Goal: Task Accomplishment & Management: Manage account settings

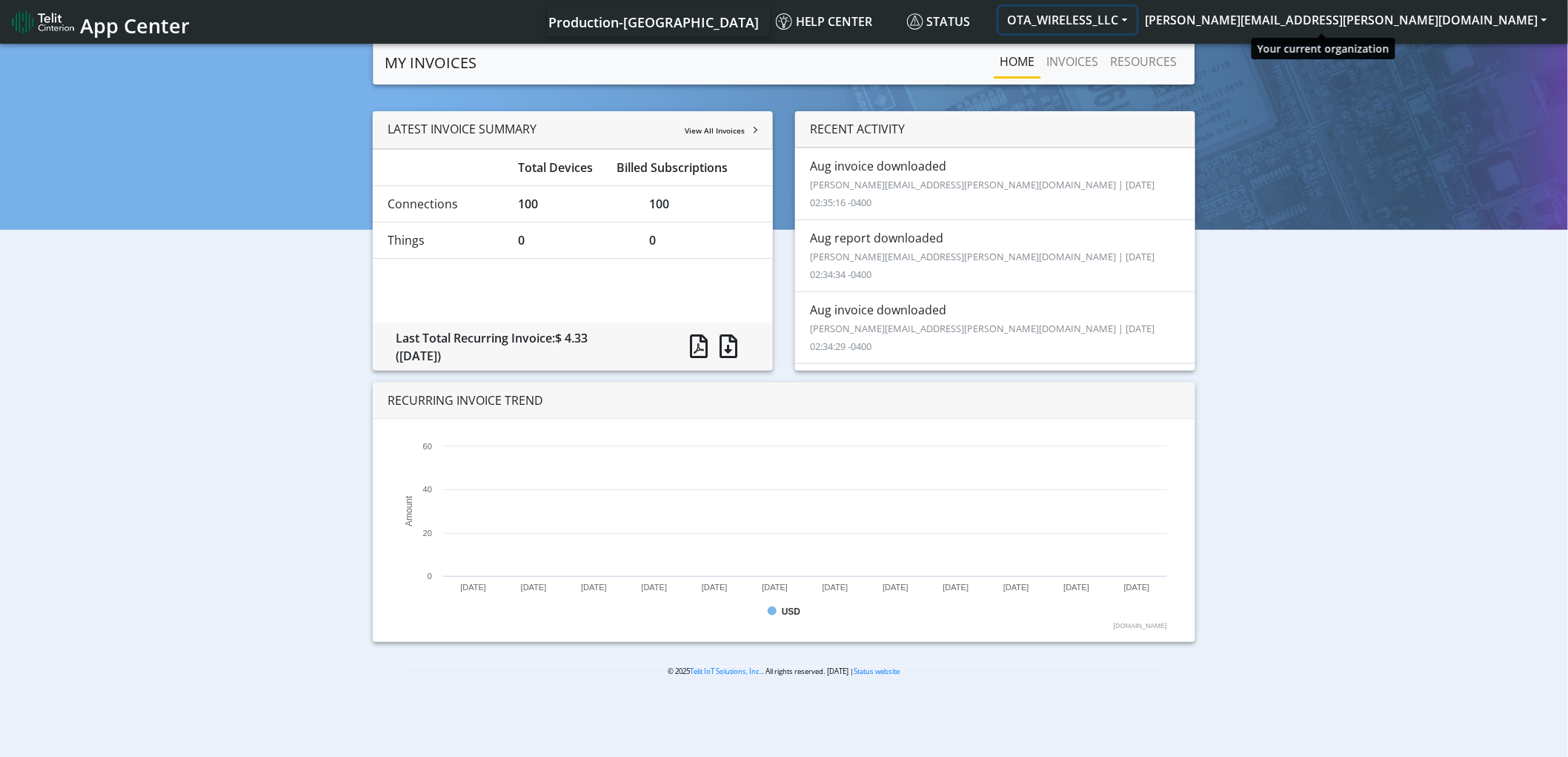
click at [1136, 21] on button "OTA_WIRELESS_LLC" at bounding box center [1068, 19] width 137 height 27
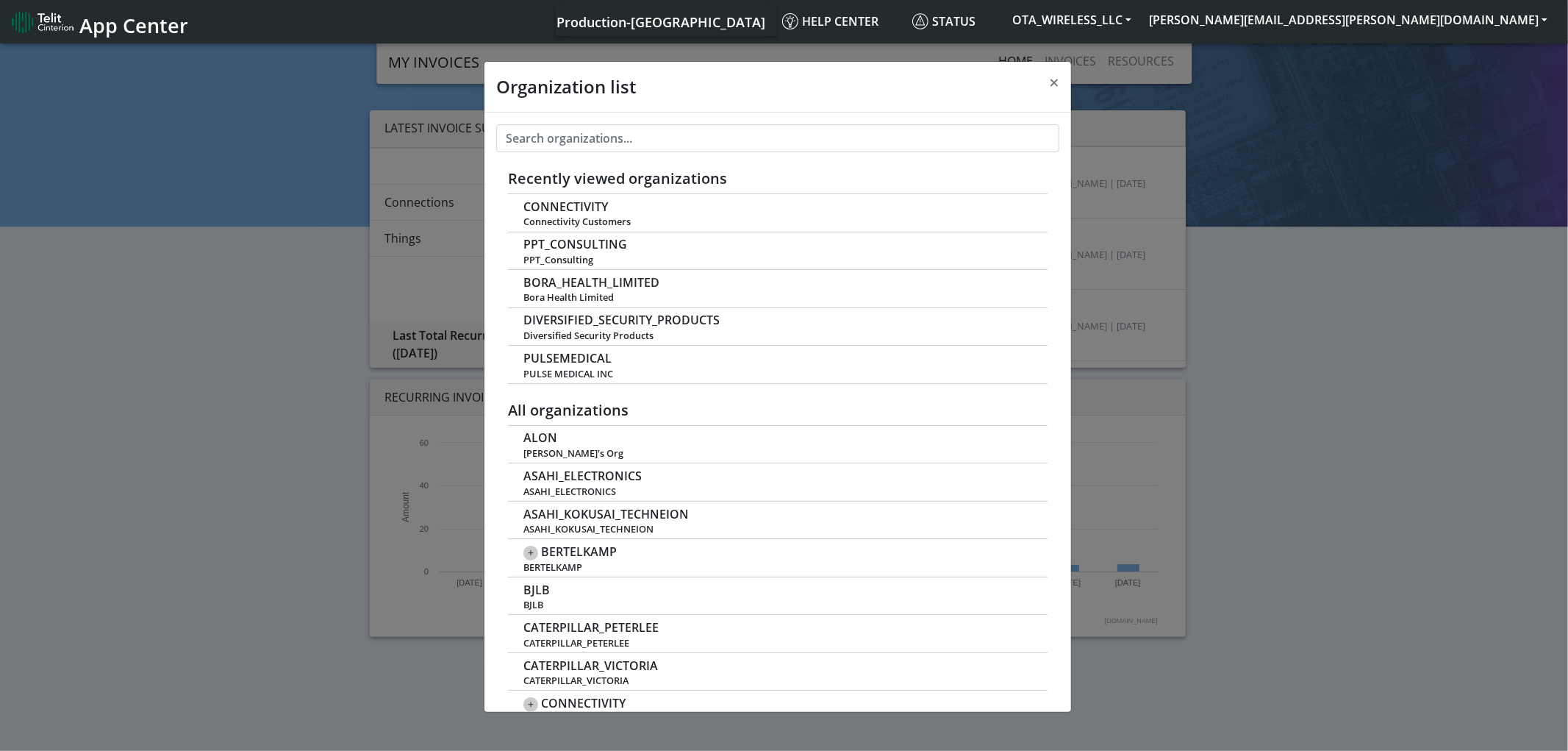
scroll to position [4, 0]
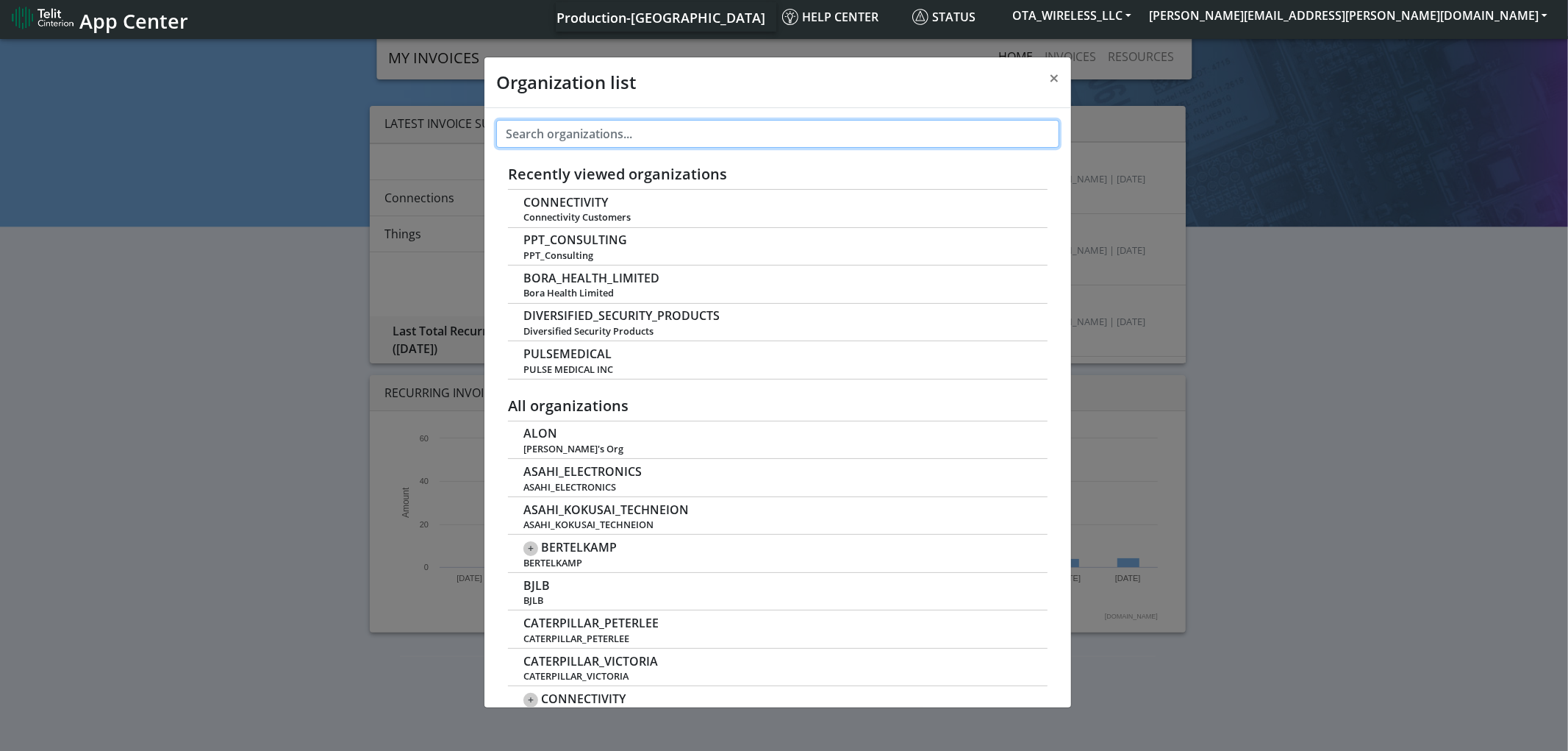
click at [817, 133] on input "text" at bounding box center [778, 133] width 563 height 28
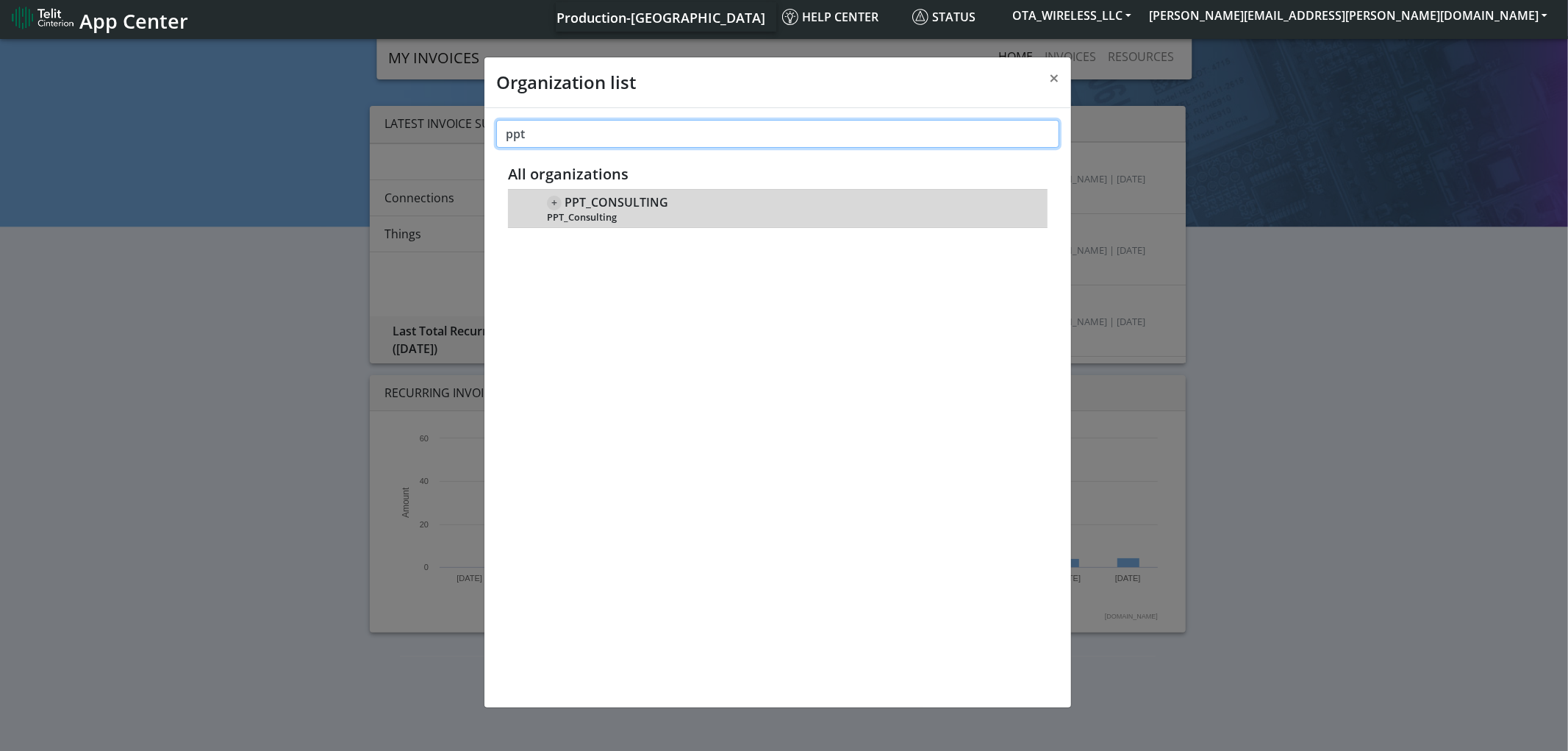
type input "ppt"
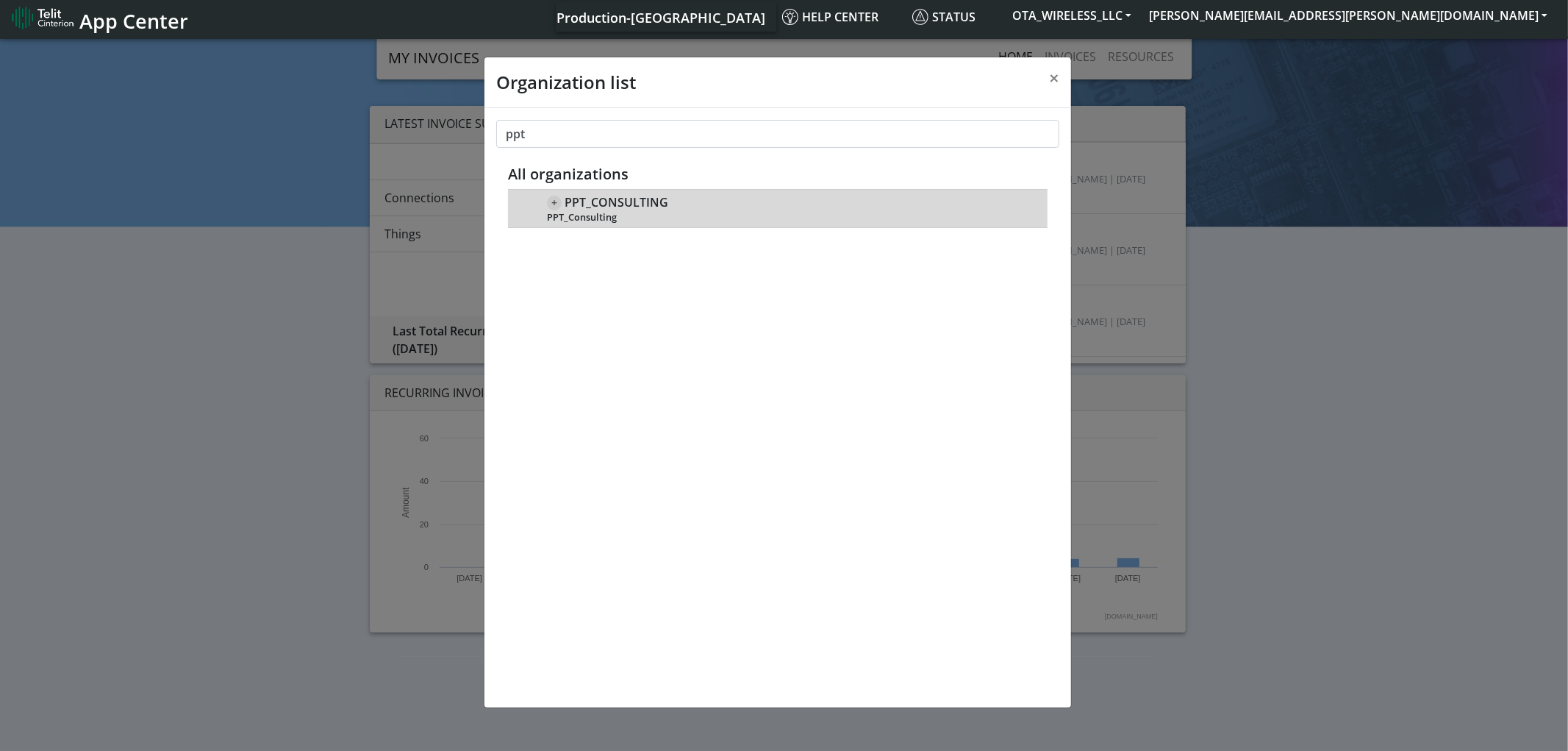
click at [657, 214] on span "PPT_Consulting" at bounding box center [789, 217] width 485 height 11
click at [645, 197] on span "PPT_CONSULTING" at bounding box center [616, 202] width 103 height 14
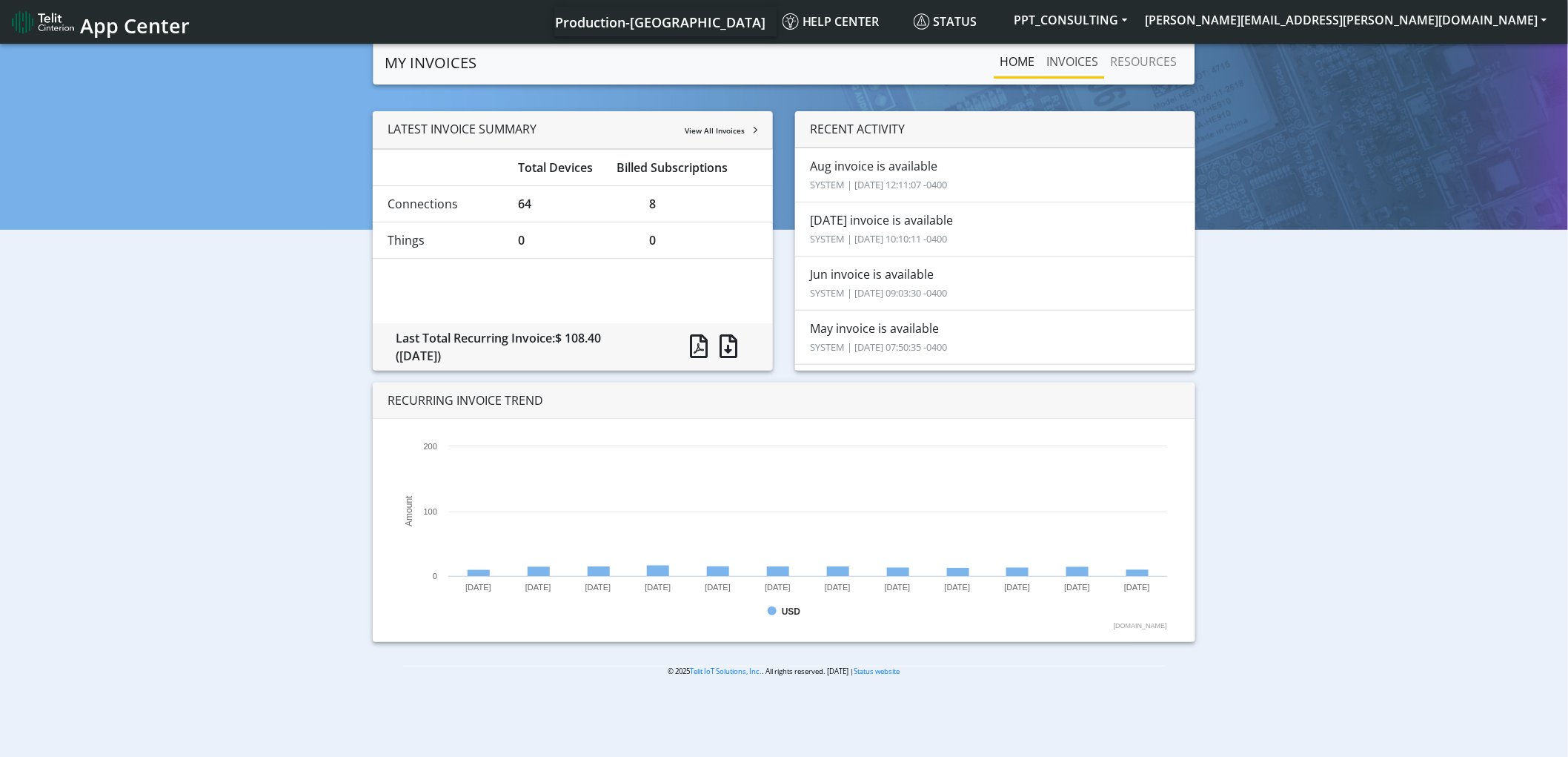
click at [1078, 66] on link "INVOICES" at bounding box center [1073, 61] width 64 height 30
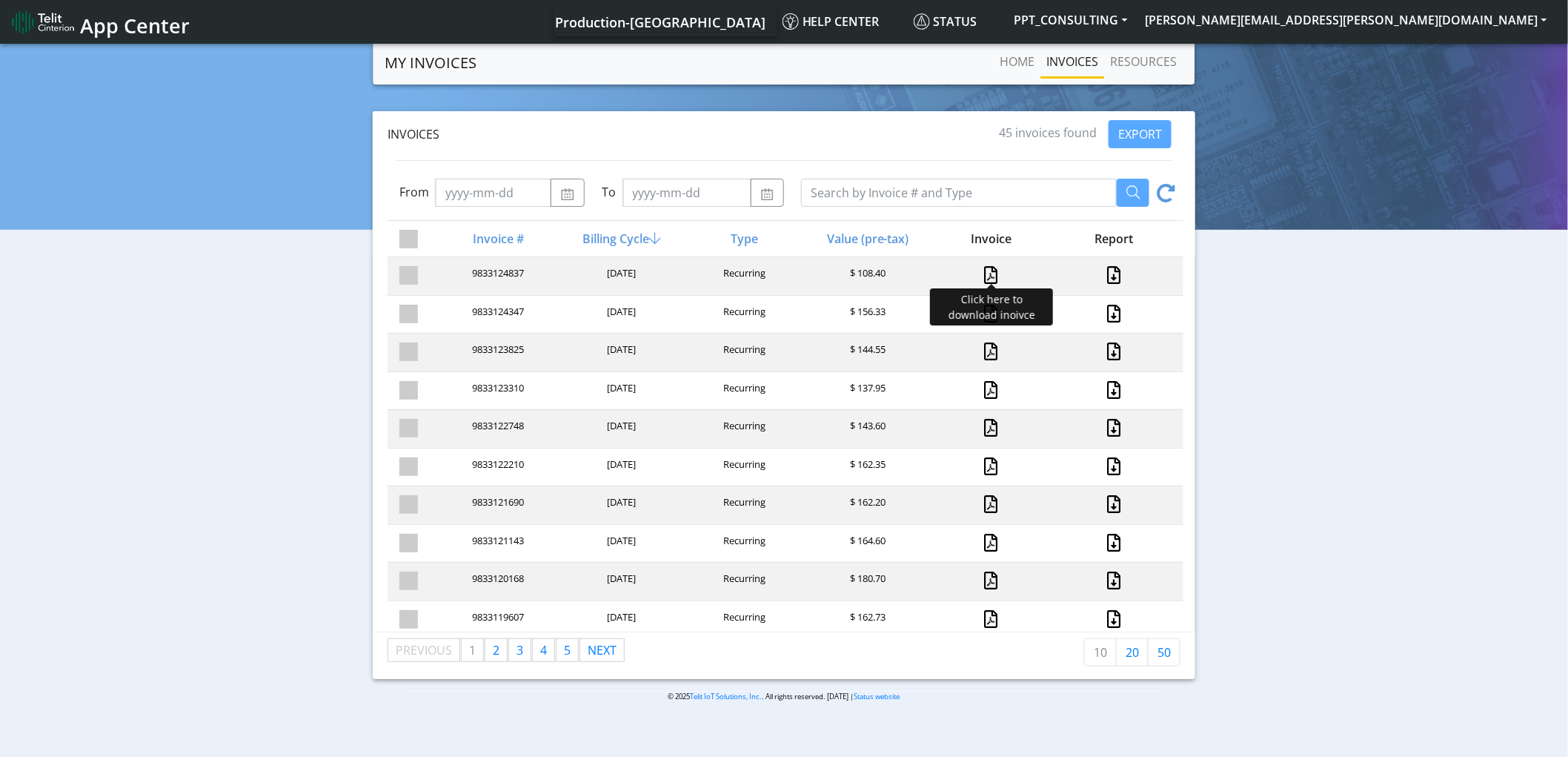
click at [984, 277] on link at bounding box center [991, 275] width 13 height 18
click at [1105, 278] on link at bounding box center [1115, 275] width 19 height 18
click at [1455, 23] on button "[PERSON_NAME][EMAIL_ADDRESS][PERSON_NAME][DOMAIN_NAME]" at bounding box center [1346, 19] width 419 height 27
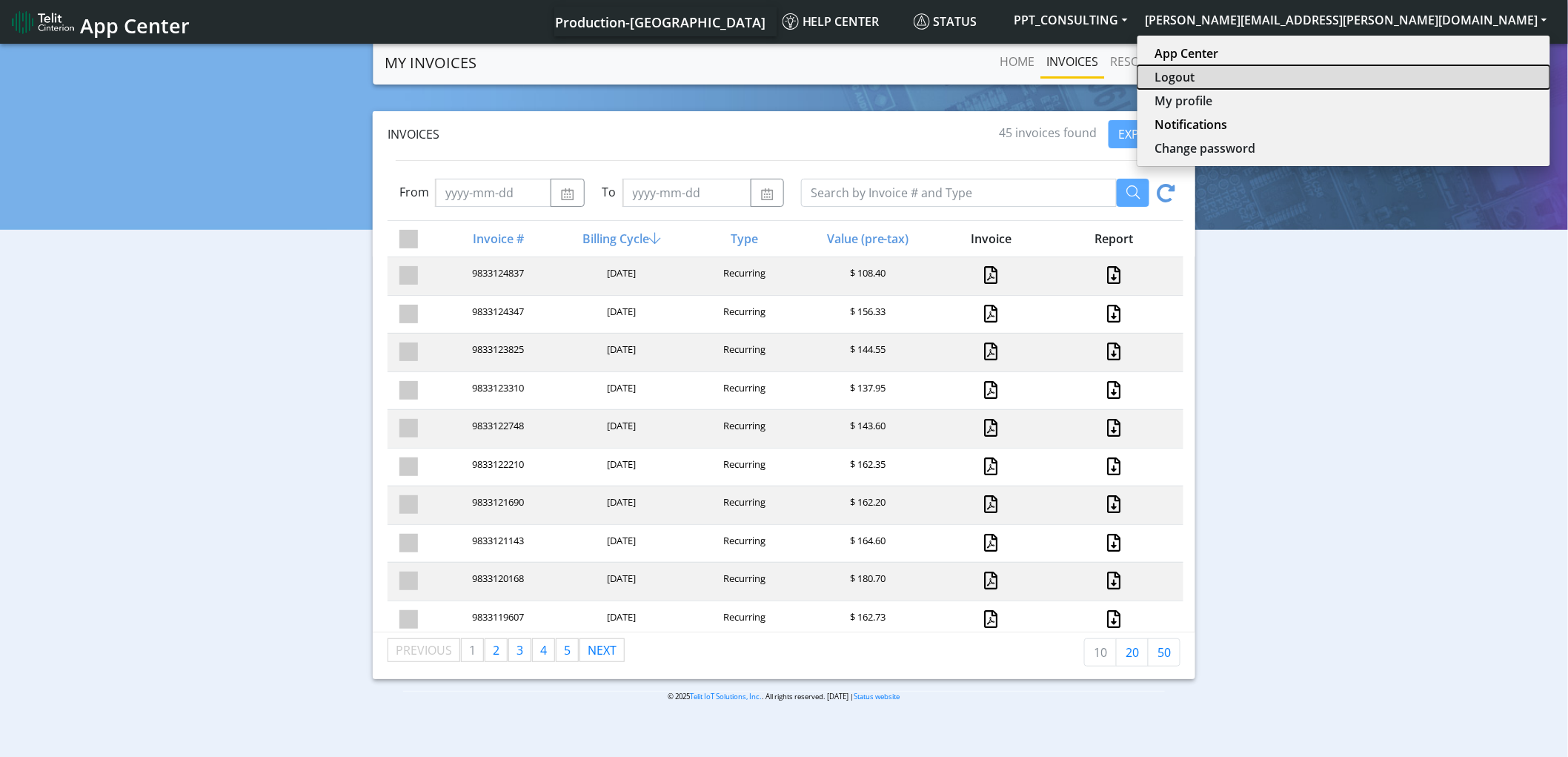
click at [1453, 82] on button "Logout" at bounding box center [1343, 77] width 413 height 23
